Goal: Task Accomplishment & Management: Use online tool/utility

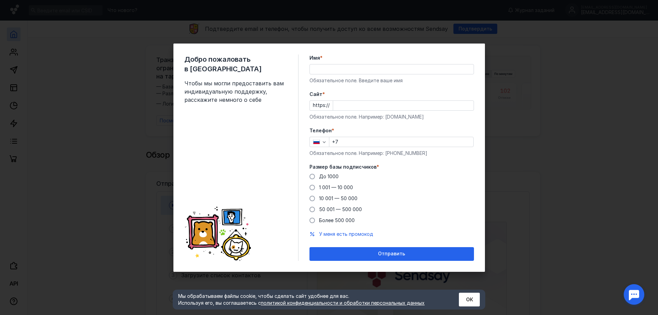
click at [332, 68] on input "Имя *" at bounding box center [392, 69] width 164 height 10
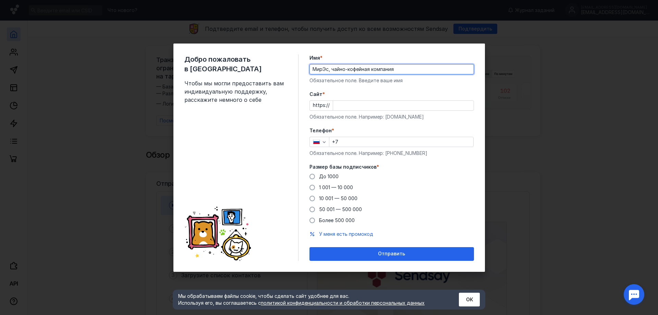
click at [330, 70] on input "МирЭс, чайно-кофейная компания" at bounding box center [392, 69] width 164 height 10
drag, startPoint x: 413, startPoint y: 67, endPoint x: 300, endPoint y: 75, distance: 113.8
click at [300, 75] on div "Добро пожаловать в [GEOGRAPHIC_DATA] Чтобы мы могли предоставить вам индивидуал…" at bounding box center [330, 158] width 312 height 228
type input "Хитоми"
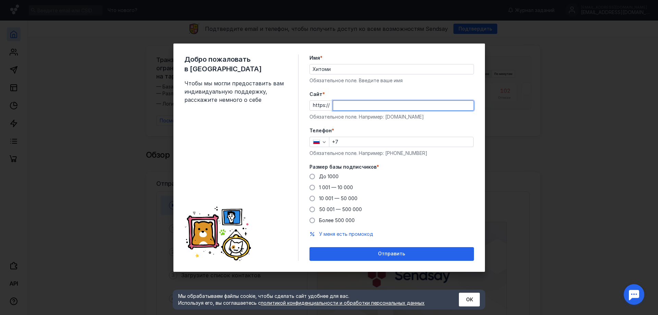
click at [350, 105] on input "Cайт *" at bounding box center [403, 106] width 141 height 10
paste input "[DOMAIN_NAME][URL]"
type input "[DOMAIN_NAME]"
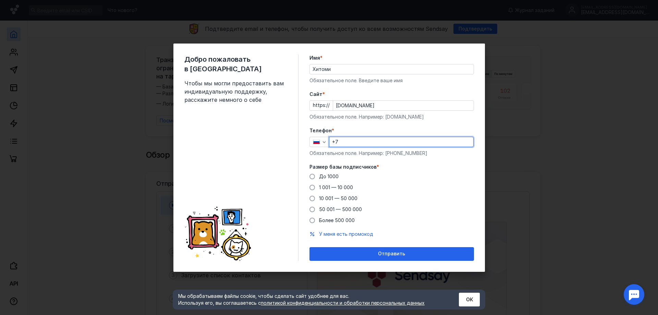
click at [367, 142] on input "+7" at bounding box center [402, 142] width 144 height 10
click at [474, 297] on button "ОК" at bounding box center [469, 300] width 21 height 14
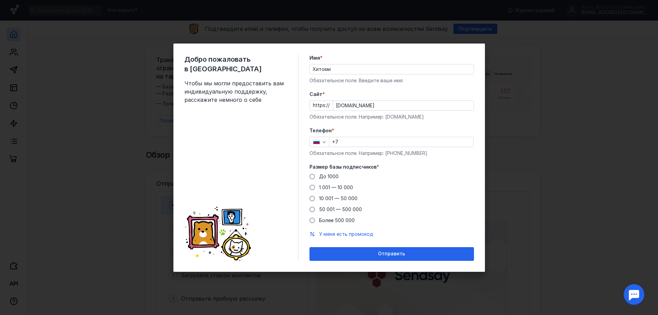
click at [358, 142] on input "+7" at bounding box center [402, 142] width 144 height 10
type input "[PHONE_NUMBER]"
click at [312, 177] on span at bounding box center [312, 176] width 5 height 5
click at [0, 0] on input "До 1000" at bounding box center [0, 0] width 0 height 0
click at [595, 205] on div "Добро пожаловать в Sendsay Чтобы мы могли предоставить вам индивидуальную подде…" at bounding box center [329, 157] width 658 height 315
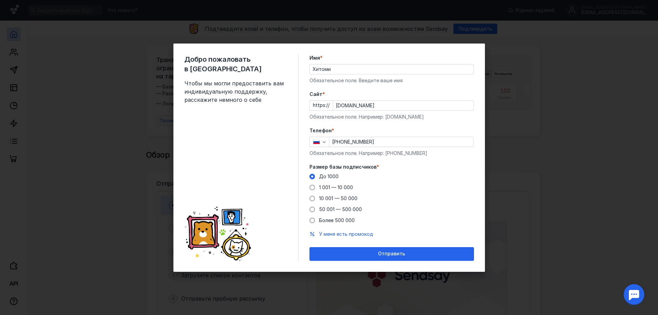
click at [563, 226] on div "Добро пожаловать в Sendsay Чтобы мы могли предоставить вам индивидуальную подде…" at bounding box center [329, 157] width 658 height 315
click at [553, 85] on div "Добро пожаловать в Sendsay Чтобы мы могли предоставить вам индивидуальную подде…" at bounding box center [329, 157] width 658 height 315
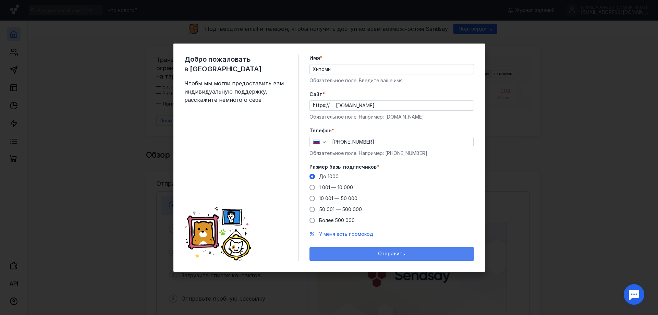
click at [438, 257] on div "Отправить" at bounding box center [392, 254] width 165 height 14
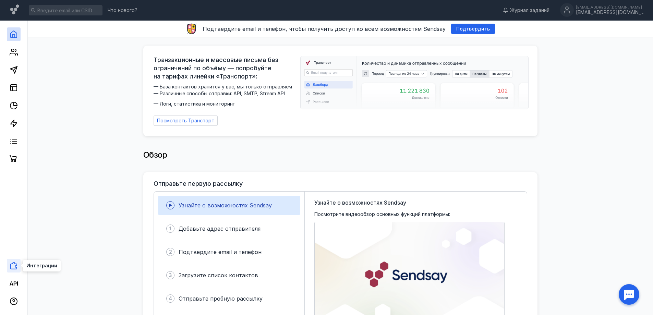
click at [11, 268] on icon at bounding box center [14, 266] width 8 height 8
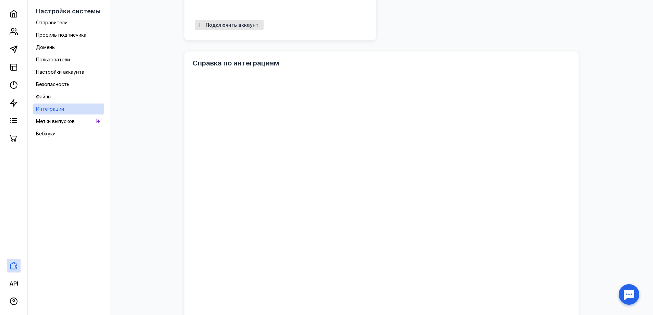
scroll to position [309, 0]
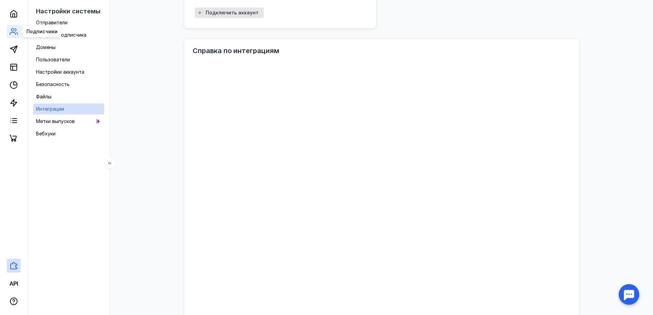
click at [14, 32] on icon at bounding box center [14, 31] width 8 height 8
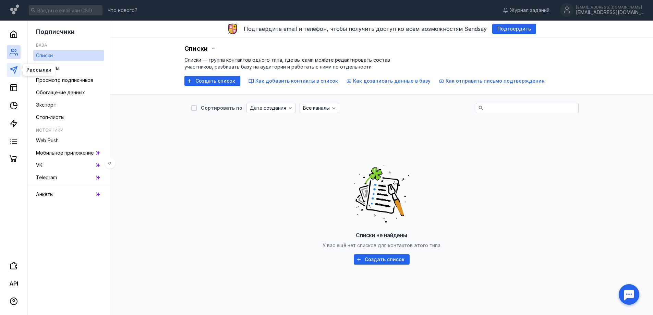
click at [15, 72] on polygon at bounding box center [13, 70] width 7 height 7
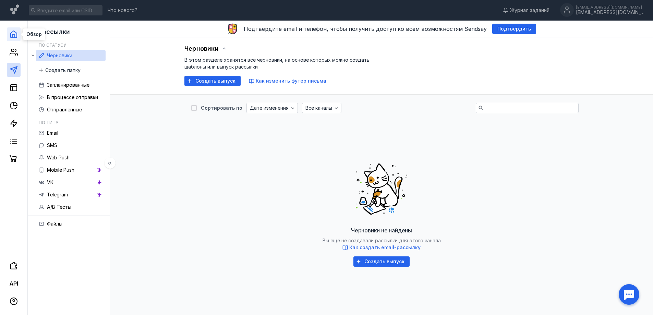
click at [14, 31] on icon at bounding box center [14, 34] width 6 height 7
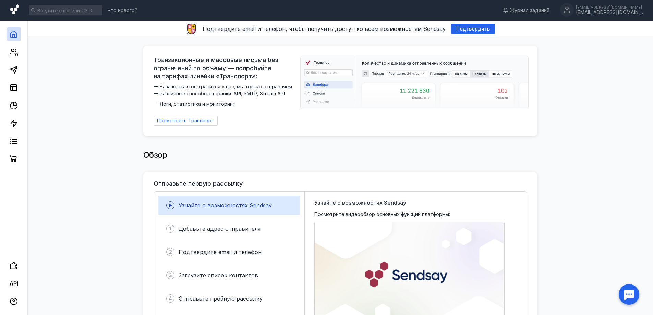
click at [16, 10] on icon at bounding box center [14, 9] width 9 height 10
click at [629, 9] on div "[EMAIL_ADDRESS][DOMAIN_NAME]" at bounding box center [610, 7] width 69 height 4
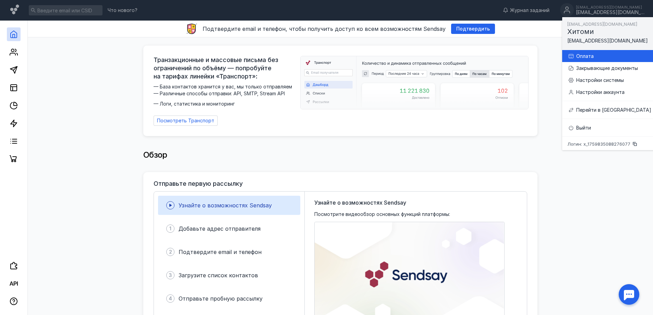
click at [587, 55] on div "Оплата" at bounding box center [614, 56] width 75 height 7
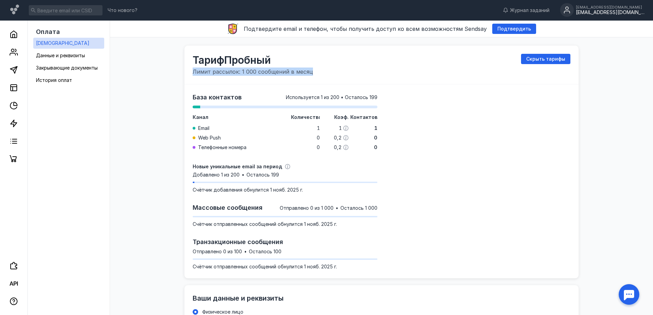
drag, startPoint x: 193, startPoint y: 72, endPoint x: 318, endPoint y: 71, distance: 124.8
click at [318, 71] on div "Тариф Пробный Лимит рассылок: 1 000 сообщений в месяц Скрыть тарифы" at bounding box center [382, 65] width 378 height 22
click at [14, 74] on icon at bounding box center [14, 70] width 8 height 8
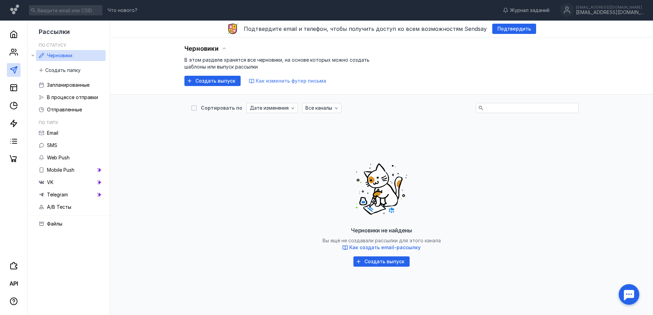
click at [284, 82] on span "Как изменить футер письма" at bounding box center [291, 81] width 71 height 6
click at [204, 82] on span "Создать выпуск" at bounding box center [215, 81] width 40 height 6
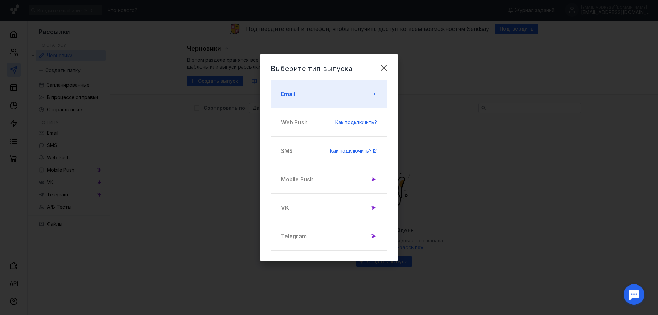
click at [363, 90] on button "Email" at bounding box center [329, 94] width 117 height 29
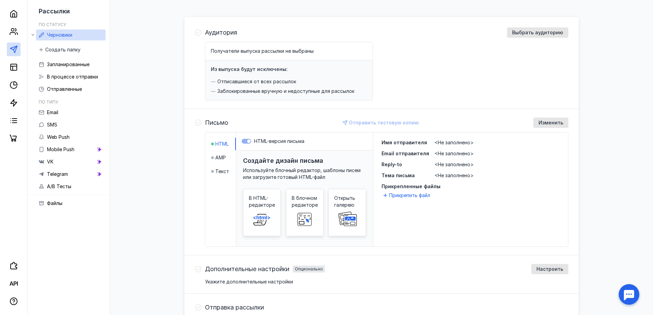
scroll to position [69, 0]
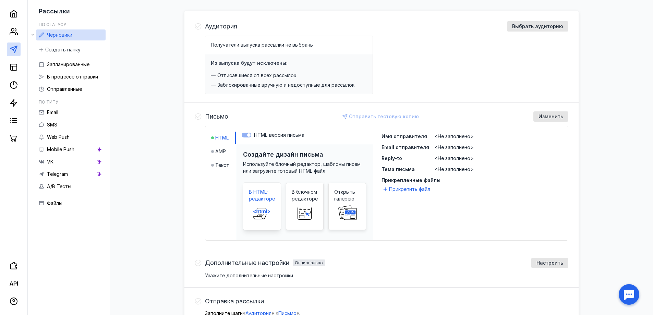
click at [261, 202] on span at bounding box center [262, 213] width 22 height 22
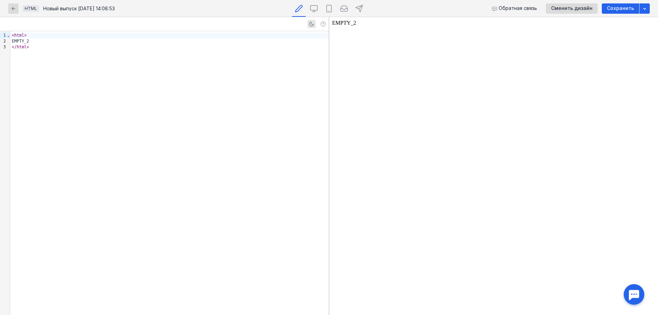
click at [89, 73] on div "< html > EMPTY_2 </ html >" at bounding box center [169, 173] width 319 height 284
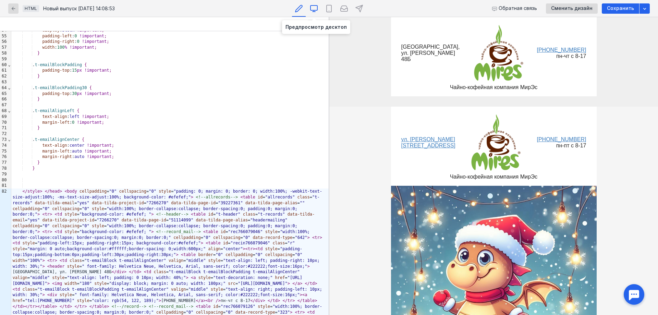
click at [316, 10] on icon at bounding box center [314, 7] width 7 height 5
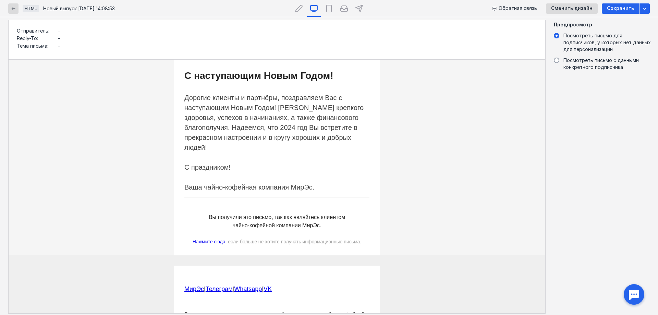
scroll to position [415, 0]
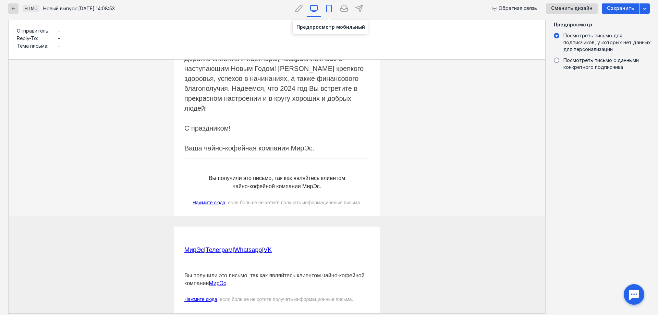
click at [329, 10] on icon at bounding box center [329, 8] width 8 height 8
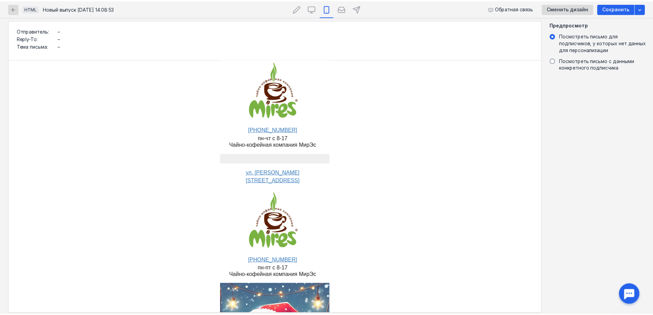
scroll to position [0, 21]
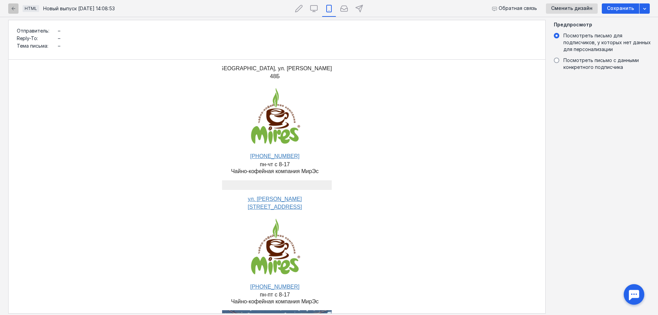
click at [11, 9] on icon "button" at bounding box center [13, 8] width 5 height 5
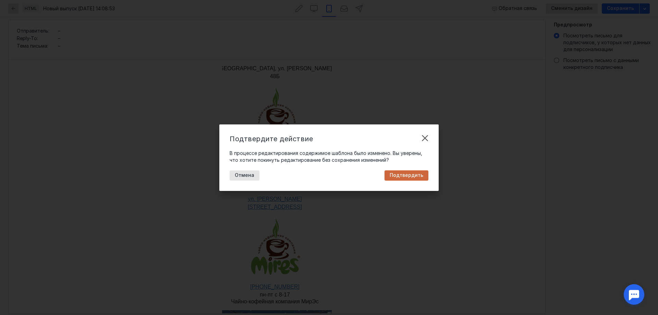
click at [410, 173] on span "Подтвердить" at bounding box center [407, 176] width 34 height 6
